Goal: Book appointment/travel/reservation

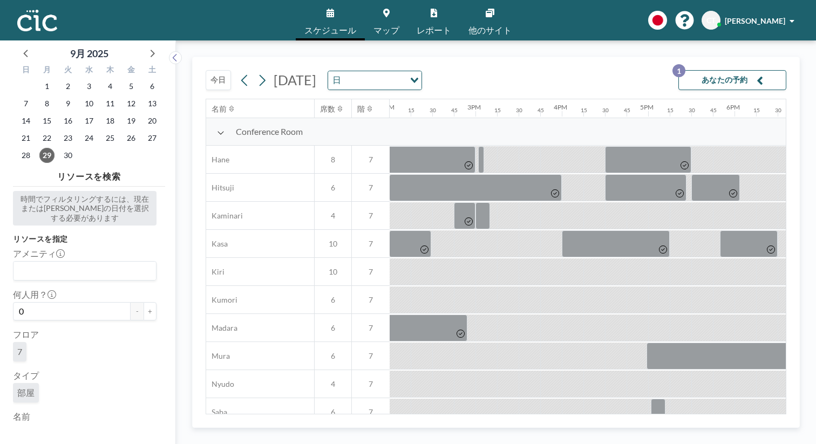
scroll to position [0, 1211]
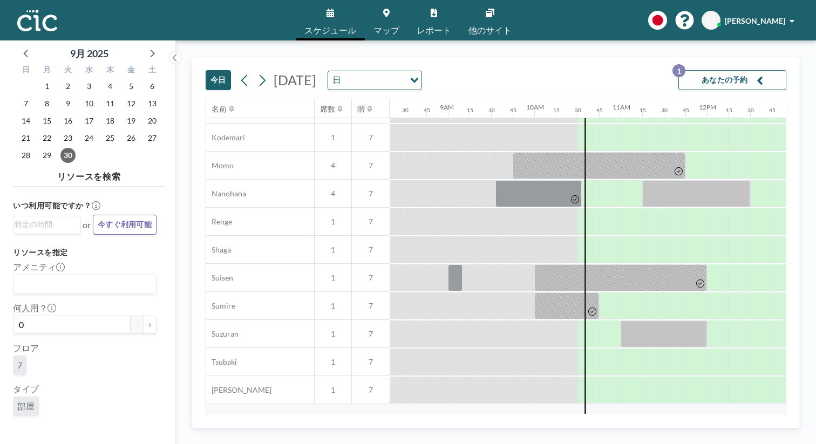
scroll to position [504, 719]
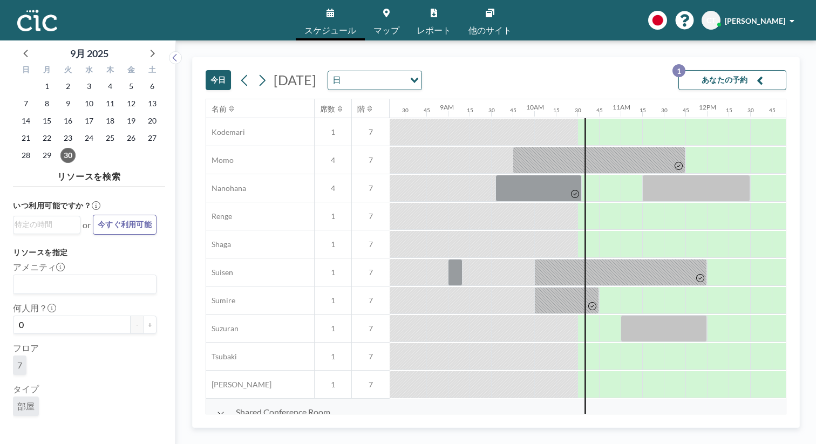
click at [409, 71] on div "Loading..." at bounding box center [413, 79] width 17 height 16
click at [395, 95] on li "週" at bounding box center [380, 99] width 85 height 16
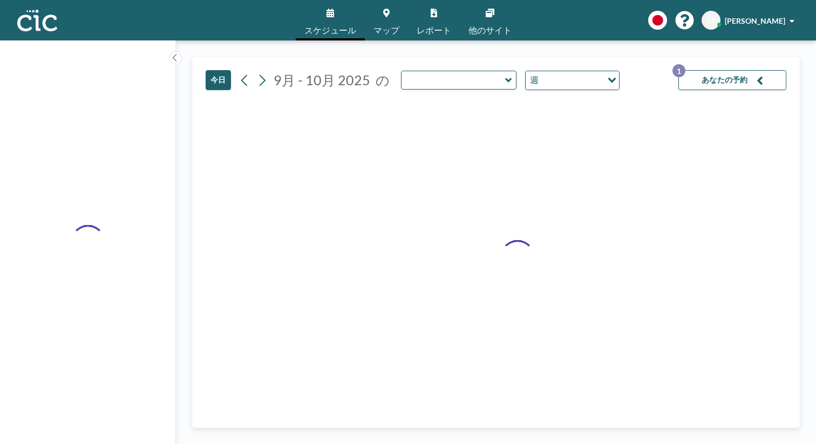
type input "Hane"
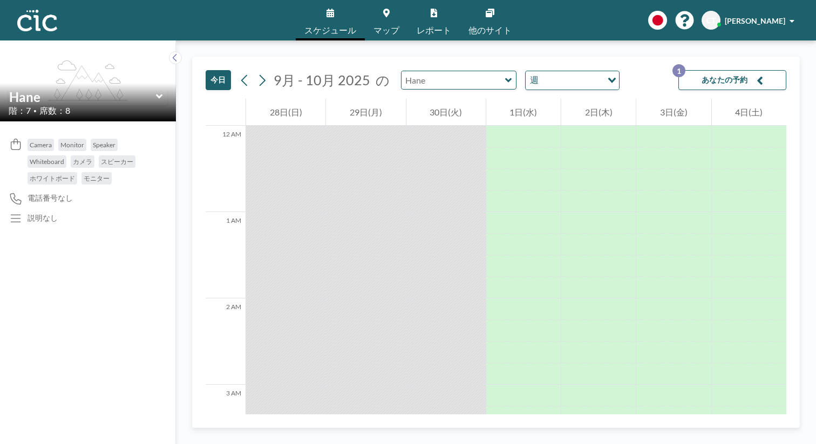
click at [404, 71] on input "text" at bounding box center [454, 80] width 104 height 18
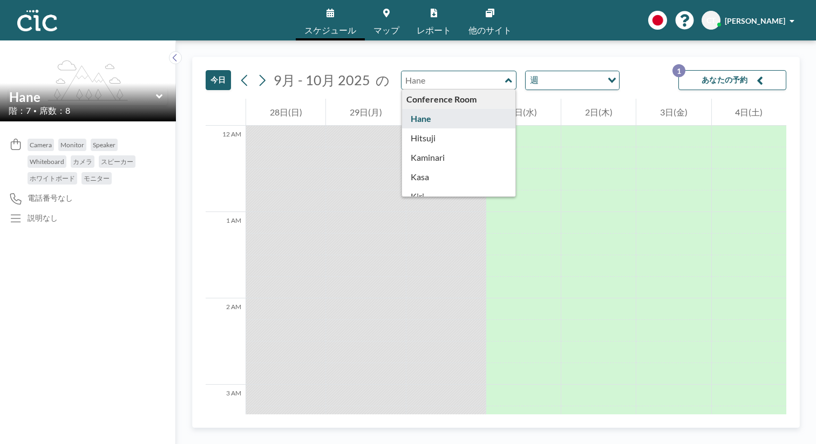
type input "Hane"
click at [345, 18] on link "スケジュール" at bounding box center [330, 20] width 69 height 40
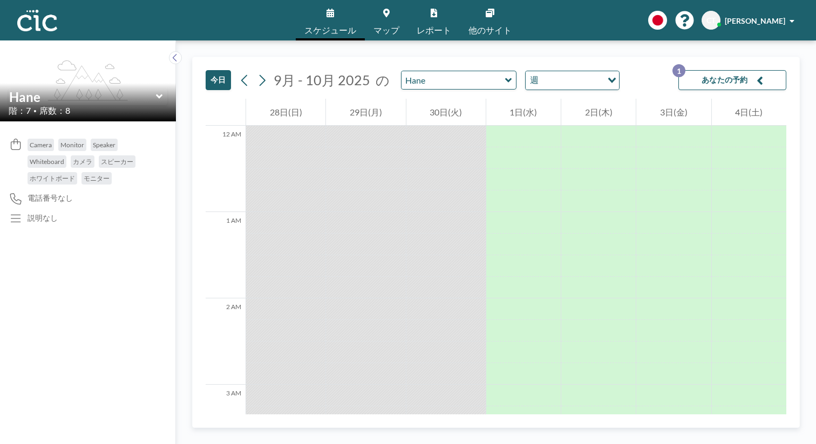
click at [388, 18] on link "マップ" at bounding box center [386, 20] width 43 height 40
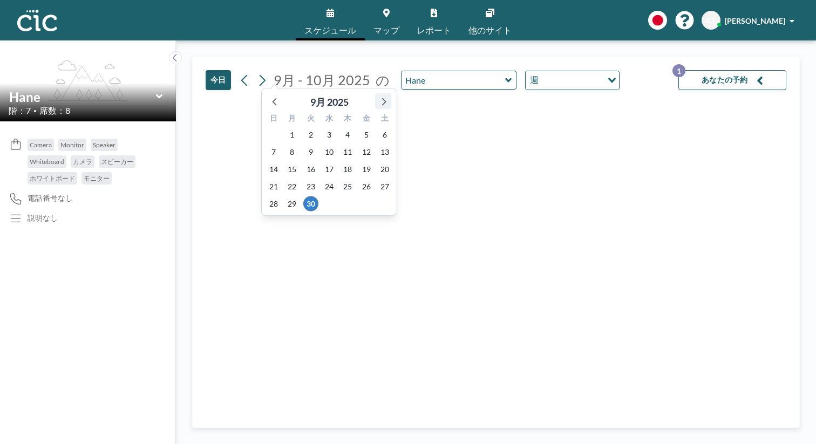
click at [382, 98] on icon at bounding box center [384, 102] width 4 height 8
click at [322, 127] on span "1" at bounding box center [329, 134] width 15 height 15
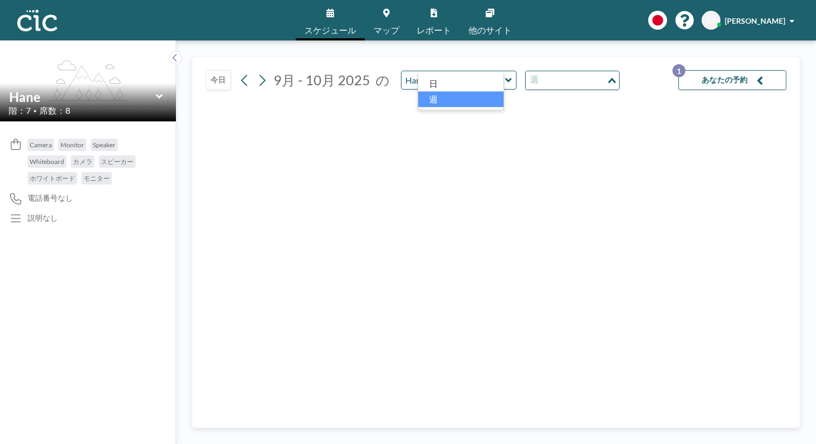
click at [526, 71] on div "週" at bounding box center [566, 79] width 81 height 16
click at [443, 84] on li "日" at bounding box center [460, 84] width 85 height 16
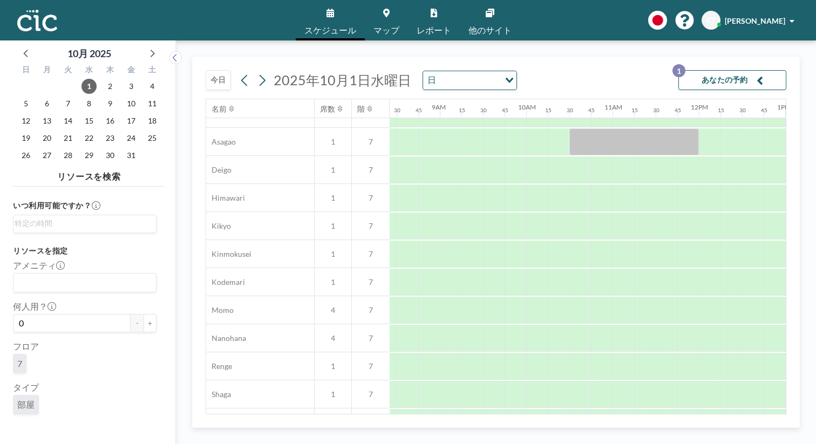
scroll to position [504, 727]
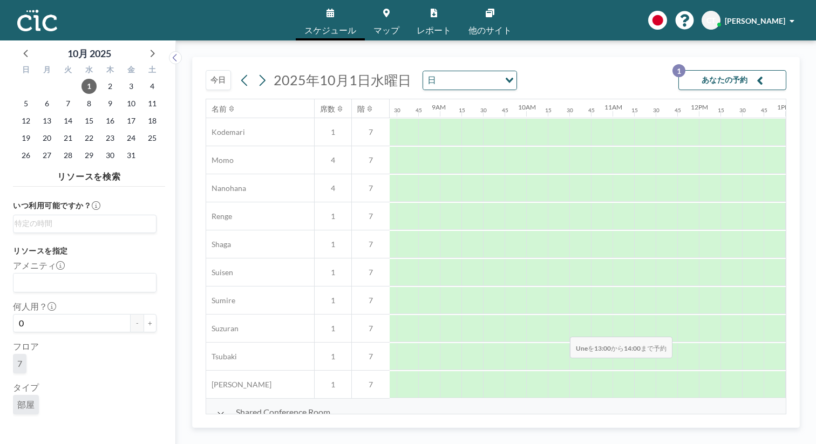
drag, startPoint x: 512, startPoint y: 311, endPoint x: 567, endPoint y: 311, distance: 54.5
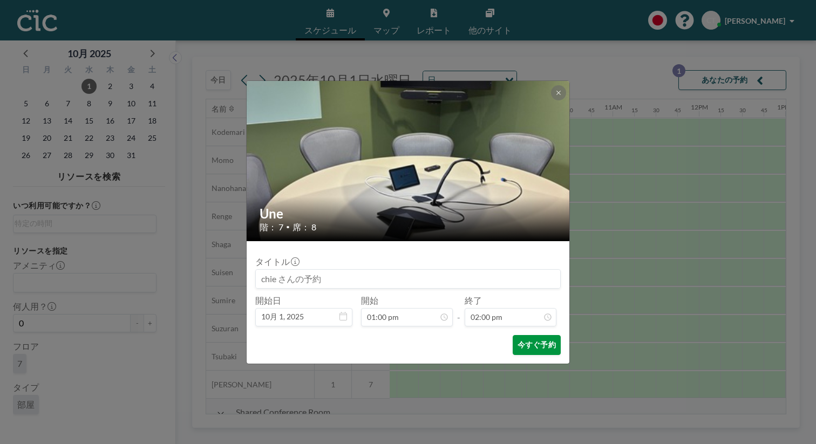
click at [515, 335] on button "今すぐ予約" at bounding box center [537, 345] width 48 height 20
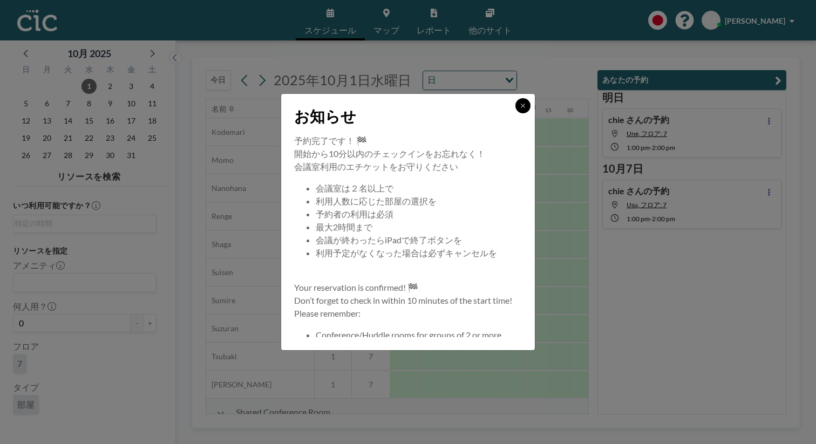
click at [520, 109] on icon at bounding box center [523, 106] width 6 height 6
